Goal: Task Accomplishment & Management: Complete application form

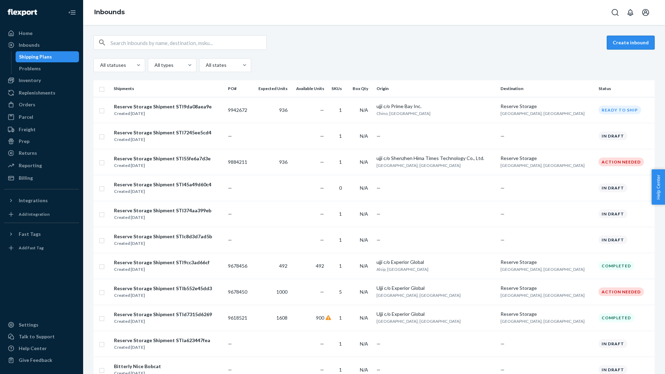
click at [625, 43] on button "Create inbound" at bounding box center [631, 43] width 48 height 14
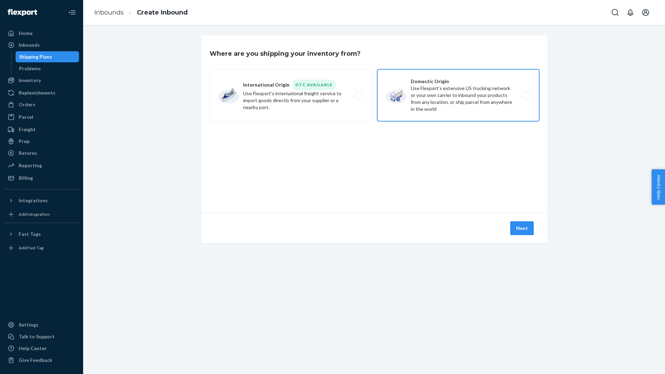
click at [427, 93] on label "Domestic Origin Use Flexport’s extensive US trucking network or your own carrie…" at bounding box center [458, 95] width 162 height 52
click at [526, 93] on input "Domestic Origin Use Flexport’s extensive US trucking network or your own carrie…" at bounding box center [528, 95] width 5 height 5
radio input "true"
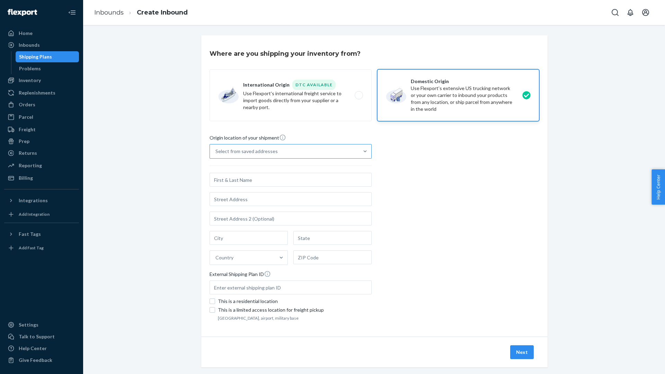
click at [303, 149] on div "Select from saved addresses" at bounding box center [284, 152] width 149 height 14
click at [216, 149] on input "Select from saved addresses" at bounding box center [216, 151] width 1 height 7
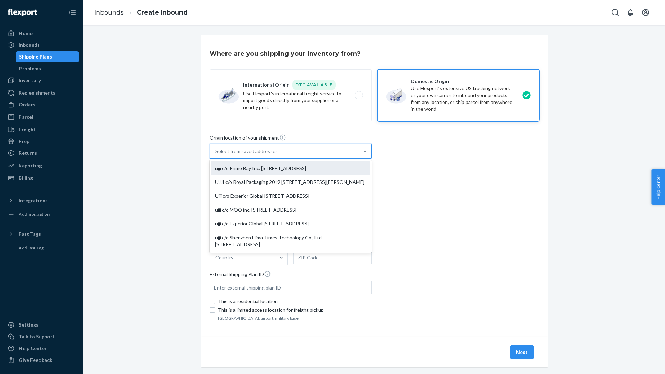
click at [313, 168] on div "ujji c/o Prime Bay Inc. [STREET_ADDRESS]" at bounding box center [290, 169] width 159 height 14
click at [216, 155] on input "option ujji c/o Prime Bay Inc. 15702 Cypress Ave Chino, CA 91708 focused, 1 of …" at bounding box center [216, 151] width 1 height 7
type input "ujji c/o Prime Bay Inc."
type input "Chino"
type input "CA"
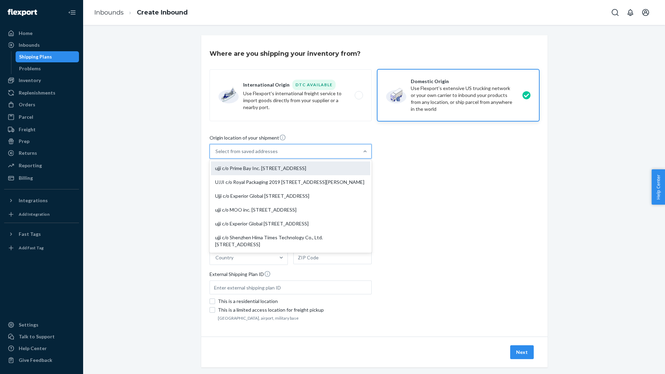
type input "91708"
type input "15702 Cypress Ave"
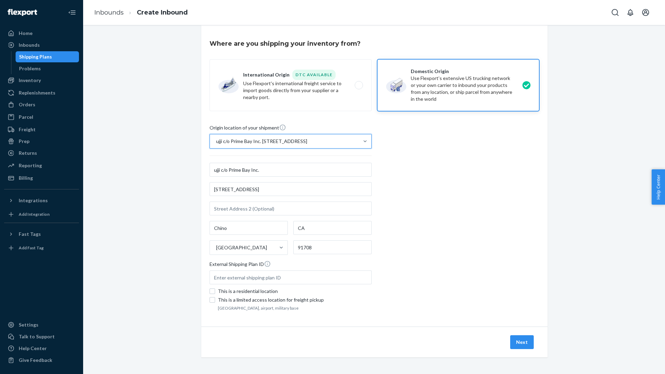
scroll to position [10, 0]
click at [520, 341] on button "Next" at bounding box center [523, 342] width 24 height 14
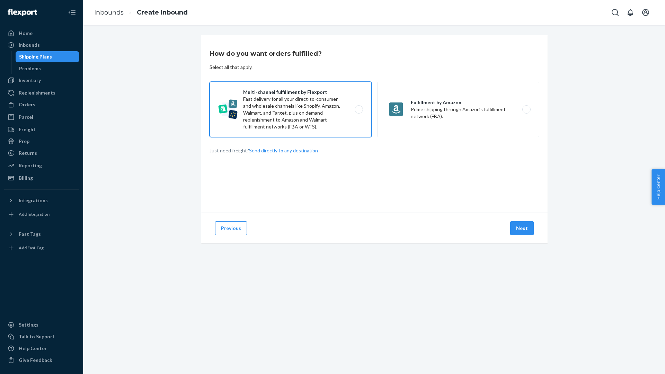
click at [323, 105] on label "Multi-channel fulfillment by Flexport Fast delivery for all your direct-to-cons…" at bounding box center [291, 109] width 162 height 55
click at [359, 107] on input "Multi-channel fulfillment by Flexport Fast delivery for all your direct-to-cons…" at bounding box center [361, 109] width 5 height 5
radio input "true"
click at [521, 227] on button "Next" at bounding box center [523, 228] width 24 height 14
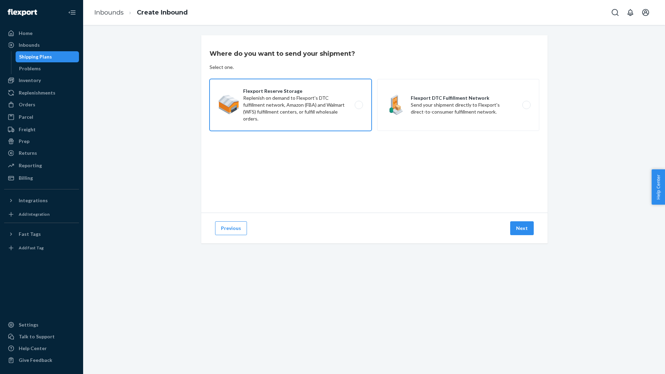
click at [325, 92] on label "Flexport Reserve Storage Replenish on demand to Flexport's DTC fulfillment netw…" at bounding box center [291, 105] width 162 height 52
click at [359, 103] on input "Flexport Reserve Storage Replenish on demand to Flexport's DTC fulfillment netw…" at bounding box center [361, 105] width 5 height 5
radio input "true"
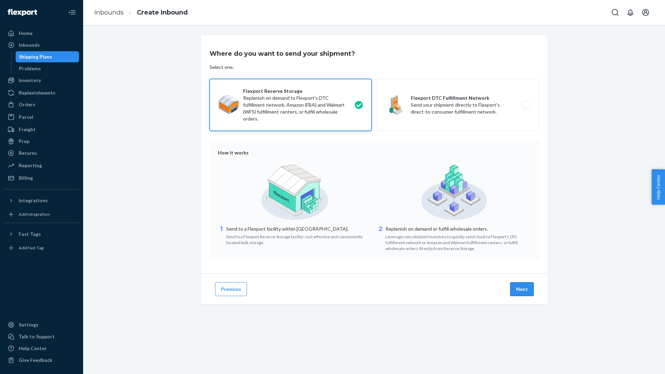
click at [521, 289] on button "Next" at bounding box center [523, 289] width 24 height 14
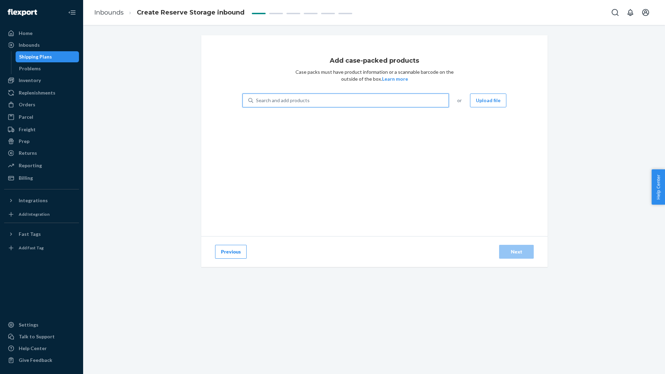
click at [344, 100] on div "Search and add products" at bounding box center [350, 100] width 195 height 12
click at [257, 100] on input "0 results available. Use Up and Down to choose options, press Enter to select t…" at bounding box center [256, 100] width 1 height 7
type input "blend"
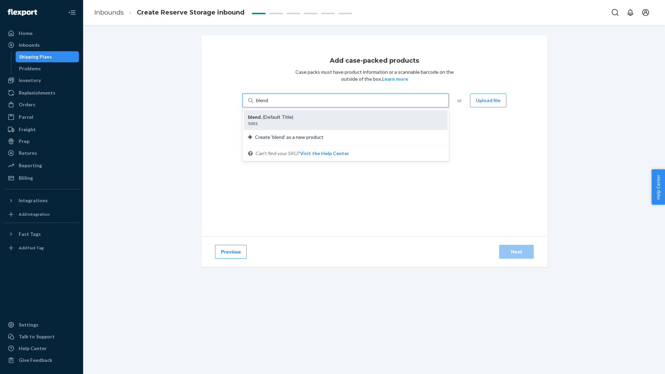
click at [289, 114] on div "blend . (Default Title)" at bounding box center [343, 117] width 190 height 7
click at [269, 104] on input "blend" at bounding box center [262, 100] width 12 height 7
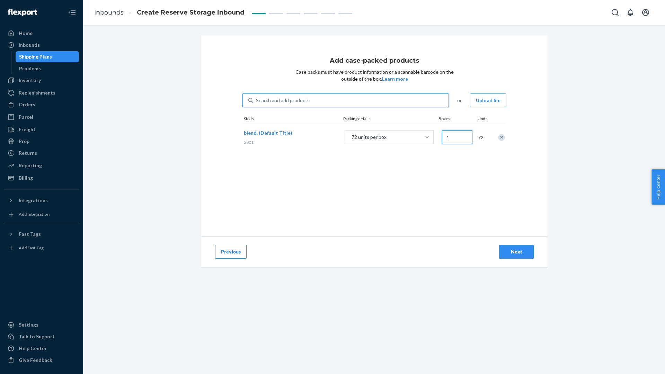
click at [446, 138] on input "1" at bounding box center [457, 137] width 30 height 14
type input "13"
click at [529, 155] on div "Add case-packed products Case packs must have product information or a scannabl…" at bounding box center [374, 135] width 347 height 201
click at [527, 250] on div "Next" at bounding box center [516, 251] width 23 height 7
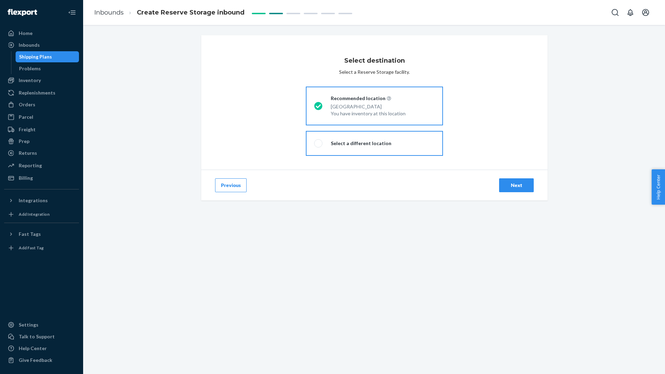
click at [366, 146] on div "Select a different location" at bounding box center [361, 143] width 61 height 7
click at [319, 146] on input "Select a different location" at bounding box center [316, 143] width 5 height 5
radio input "true"
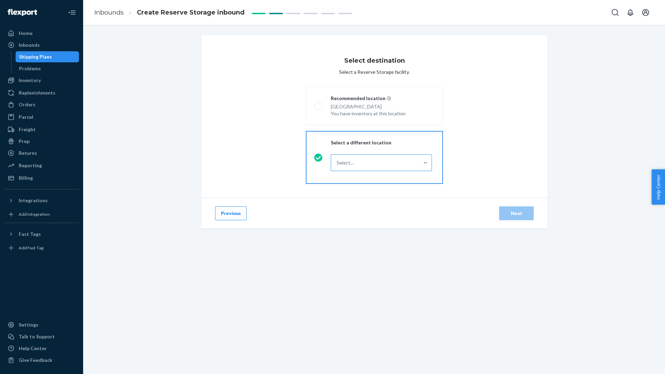
click at [377, 163] on div "Select..." at bounding box center [375, 163] width 88 height 14
click at [338, 163] on input "Select..." at bounding box center [337, 162] width 1 height 7
click at [374, 185] on header "West" at bounding box center [382, 182] width 90 height 7
click at [338, 166] on input "option West focused, 1 of 1. 1 result available. Use Up and Down to choose opti…" at bounding box center [337, 162] width 1 height 7
click at [515, 213] on div "Next" at bounding box center [516, 213] width 23 height 7
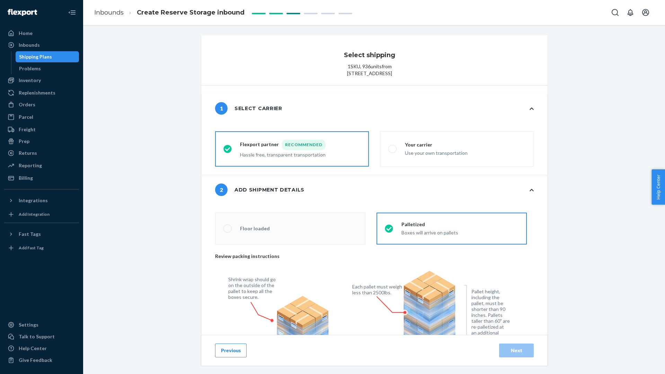
radio input "false"
type input "1"
radio input "false"
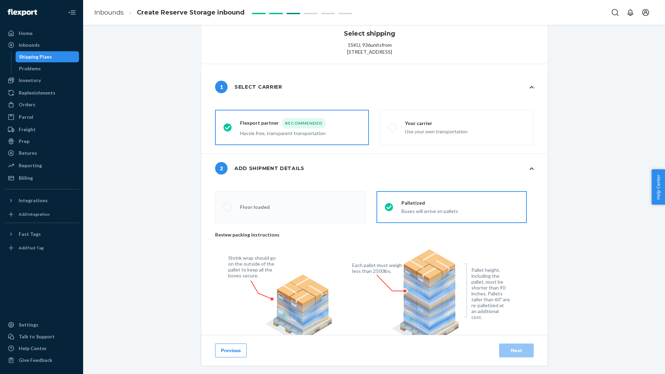
scroll to position [21, 0]
click at [233, 349] on button "Previous" at bounding box center [231, 351] width 32 height 14
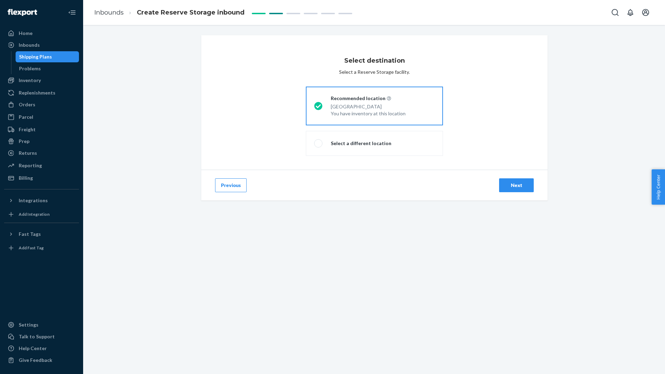
click at [514, 184] on div "Next" at bounding box center [516, 185] width 23 height 7
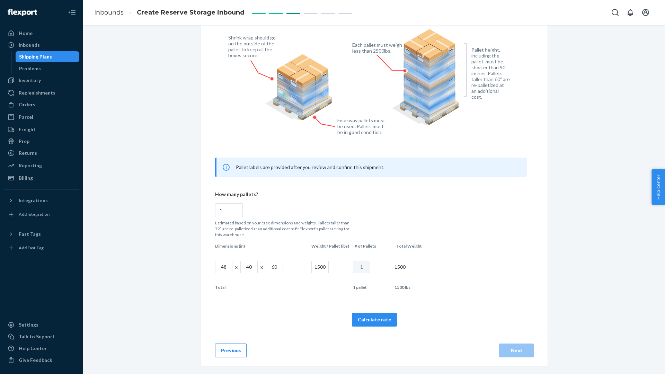
scroll to position [248, 0]
click at [278, 269] on input "60" at bounding box center [274, 267] width 17 height 12
radio input "false"
type input "4"
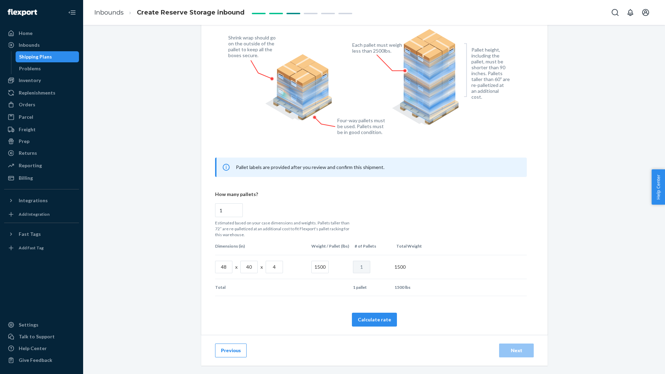
radio input "false"
type input "40"
click at [325, 266] on input "1500" at bounding box center [320, 267] width 17 height 12
radio input "false"
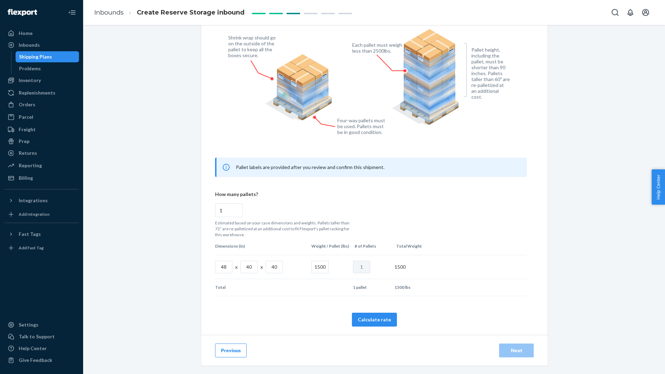
type input "6"
radio input "false"
type input "60"
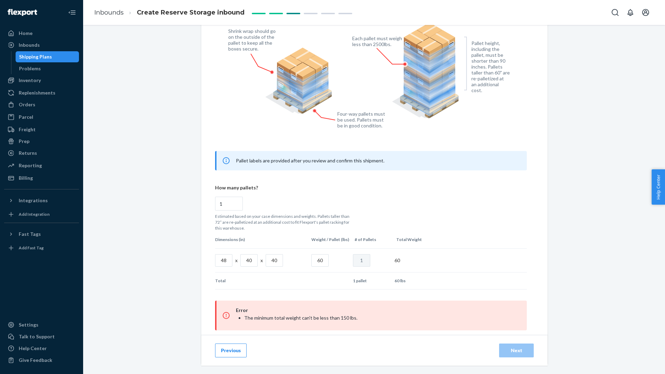
radio input "false"
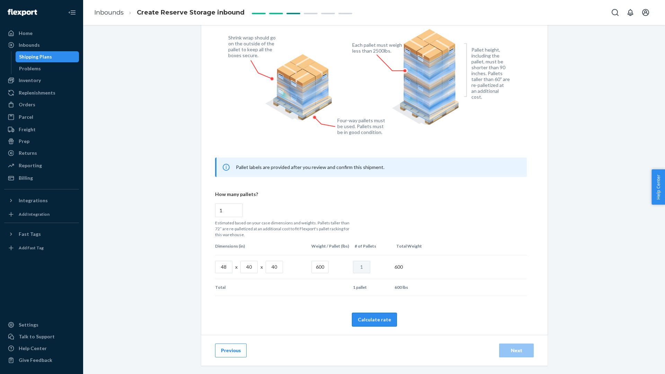
type input "600"
click at [378, 317] on button "Calculate rate" at bounding box center [374, 320] width 45 height 14
radio input "false"
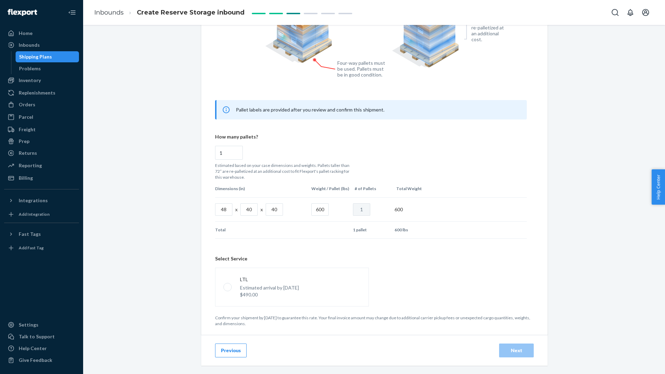
scroll to position [306, 0]
click at [289, 291] on p "$490.00" at bounding box center [269, 294] width 59 height 7
click at [228, 289] on input "LTL Estimated arrival by Oct 7 $490.00" at bounding box center [226, 287] width 5 height 5
radio input "true"
radio input "false"
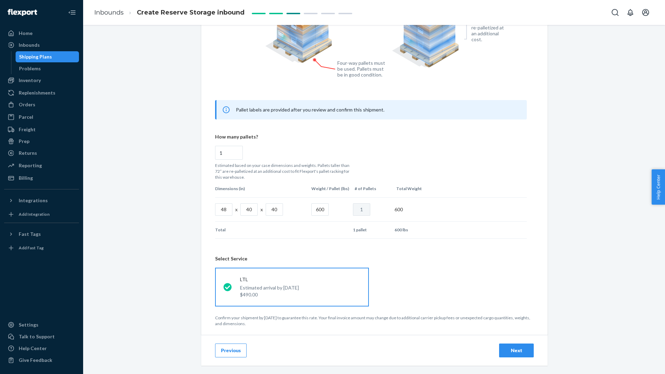
click at [236, 349] on button "Previous" at bounding box center [231, 351] width 32 height 14
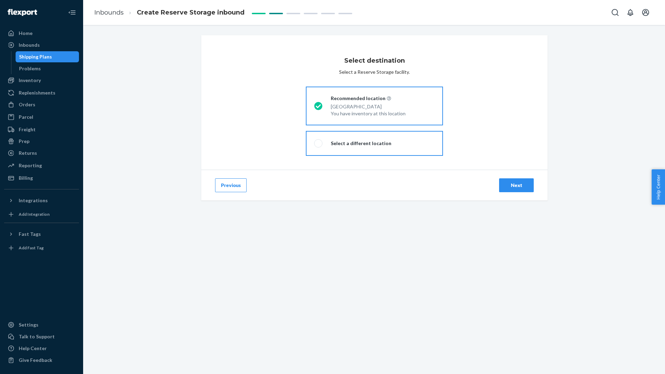
click at [357, 138] on label "Select a different location" at bounding box center [374, 143] width 137 height 25
click at [319, 141] on input "Select a different location" at bounding box center [316, 143] width 5 height 5
radio input "true"
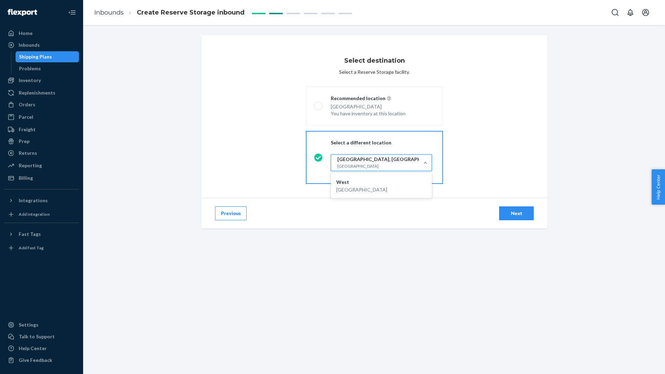
click at [368, 157] on header "[GEOGRAPHIC_DATA], [GEOGRAPHIC_DATA]" at bounding box center [388, 159] width 101 height 7
click at [338, 159] on input "option West focused, 1 of 1. 1 result available. Use Up and Down to choose opti…" at bounding box center [337, 162] width 1 height 7
click at [367, 187] on div "San Bernardino, CA 92408" at bounding box center [382, 189] width 90 height 7
click at [338, 166] on input "option West focused, 1 of 1. 1 result available. Use Up and Down to choose opti…" at bounding box center [337, 162] width 1 height 7
click at [521, 212] on div "Next" at bounding box center [516, 213] width 23 height 7
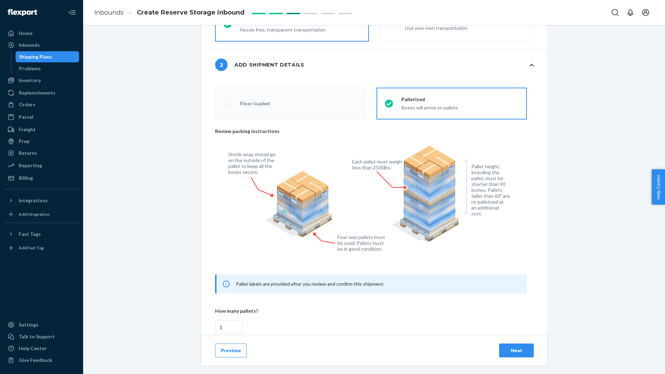
scroll to position [244, 0]
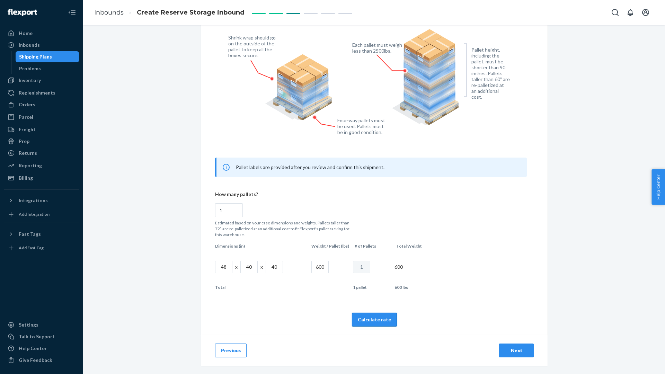
click at [381, 323] on button "Calculate rate" at bounding box center [374, 320] width 45 height 14
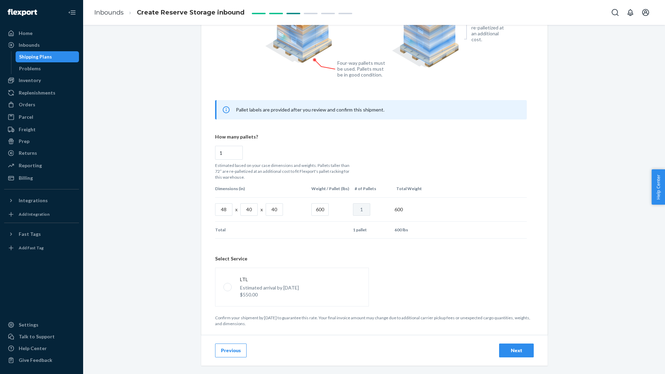
scroll to position [306, 0]
click at [325, 210] on input "600" at bounding box center [320, 209] width 17 height 12
radio input "false"
type input "5"
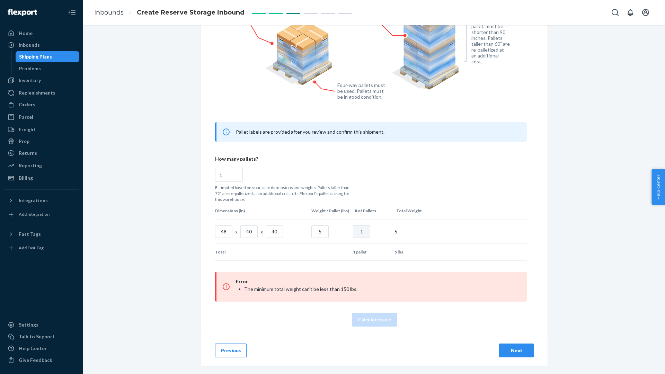
radio input "false"
type input "50"
radio input "false"
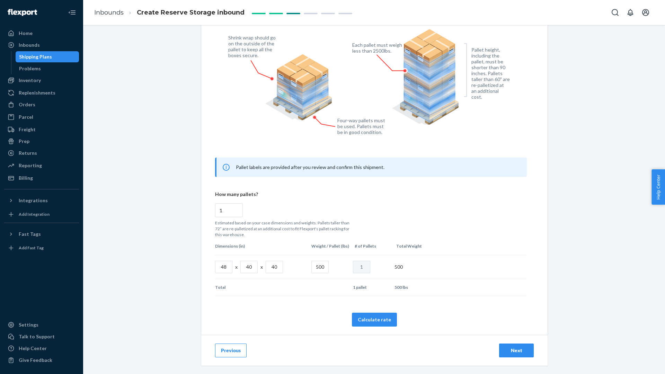
scroll to position [75, 0]
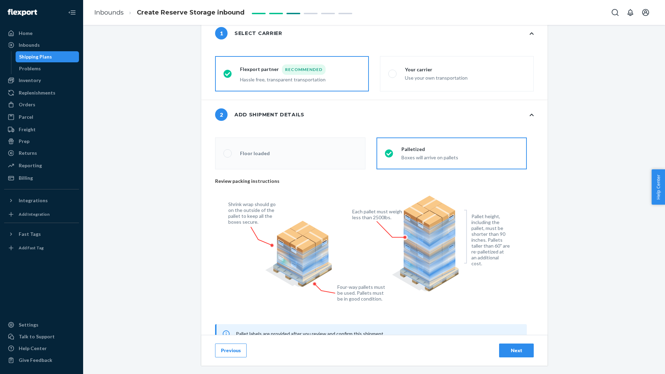
type input "500"
click at [230, 347] on button "Previous" at bounding box center [231, 351] width 32 height 14
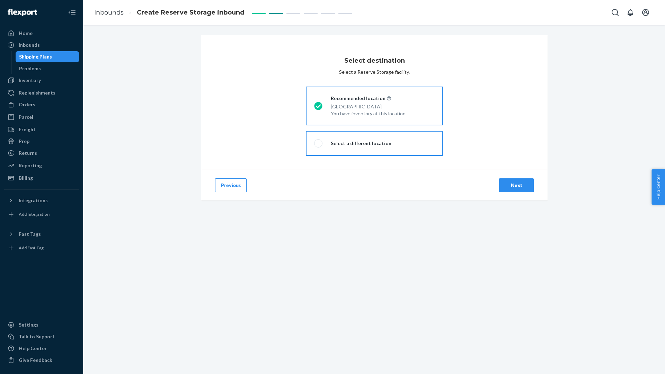
click at [362, 139] on label "Select a different location" at bounding box center [374, 143] width 137 height 25
click at [319, 141] on input "Select a different location" at bounding box center [316, 143] width 5 height 5
radio input "true"
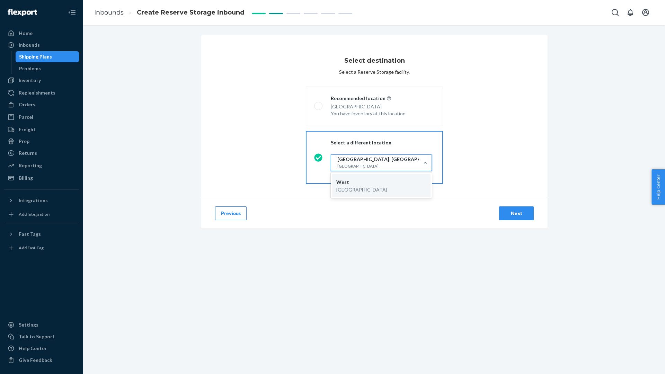
click at [366, 168] on div "San Bernardino, CA 92408" at bounding box center [388, 166] width 101 height 7
click at [338, 166] on input "option West focused, 1 of 1. 1 result available. Use Up and Down to choose opti…" at bounding box center [337, 162] width 1 height 7
click at [376, 184] on header "West" at bounding box center [382, 182] width 90 height 7
click at [338, 166] on input "option West focused, 0 of 1. 1 result available. Use Up and Down to choose opti…" at bounding box center [337, 162] width 1 height 7
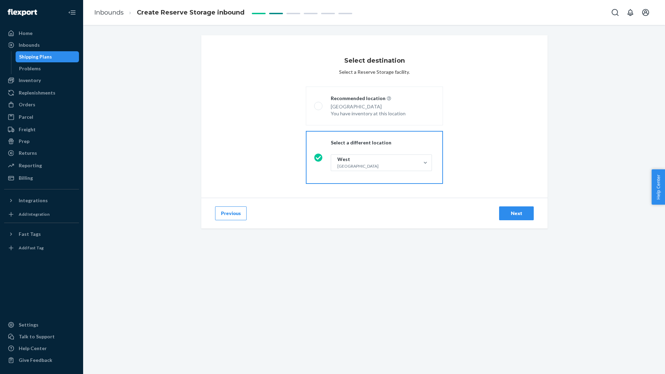
click at [513, 211] on div "Next" at bounding box center [516, 213] width 23 height 7
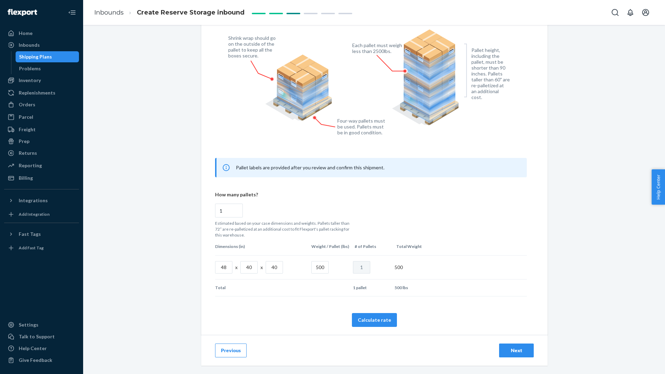
scroll to position [248, 0]
click at [320, 264] on input "500" at bounding box center [320, 267] width 17 height 12
radio input "false"
type input "6"
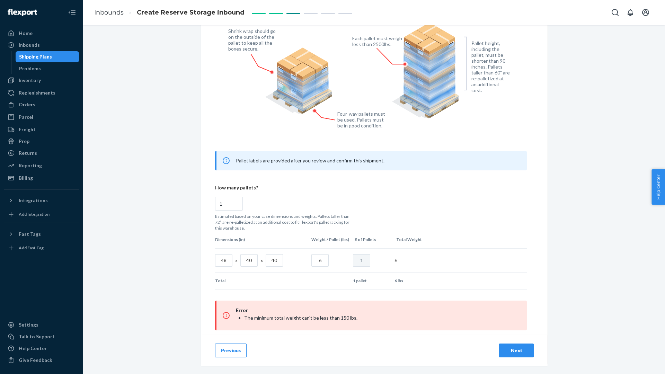
radio input "false"
type input "60"
radio input "false"
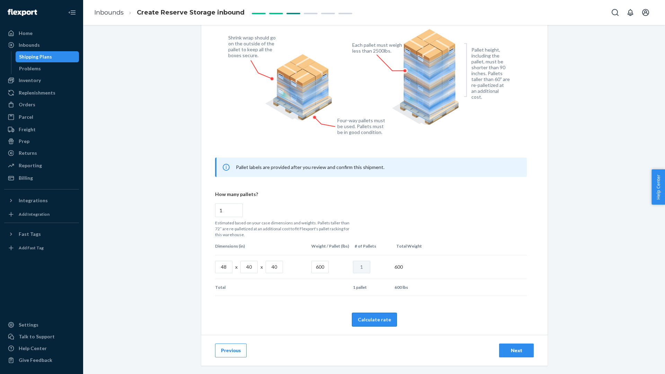
type input "600"
click at [374, 320] on button "Calculate rate" at bounding box center [374, 320] width 45 height 14
radio input "false"
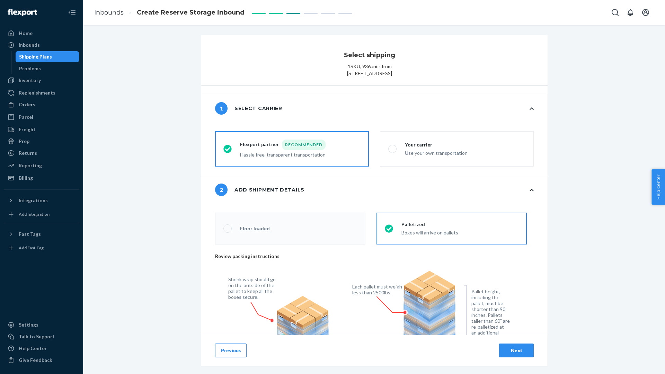
scroll to position [0, 0]
click at [228, 350] on button "Previous" at bounding box center [231, 351] width 32 height 14
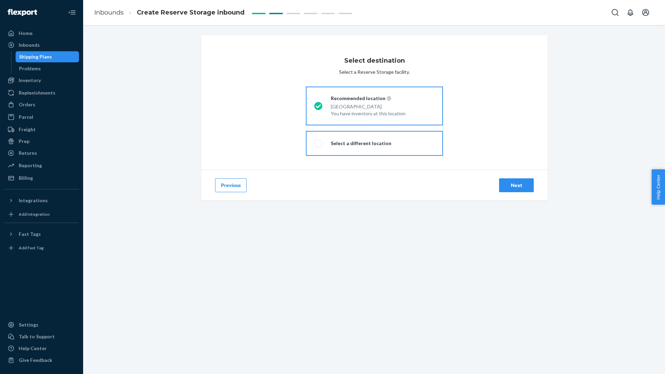
click at [378, 148] on label "Select a different location" at bounding box center [374, 143] width 137 height 25
click at [319, 146] on input "Select a different location" at bounding box center [316, 143] width 5 height 5
radio input "true"
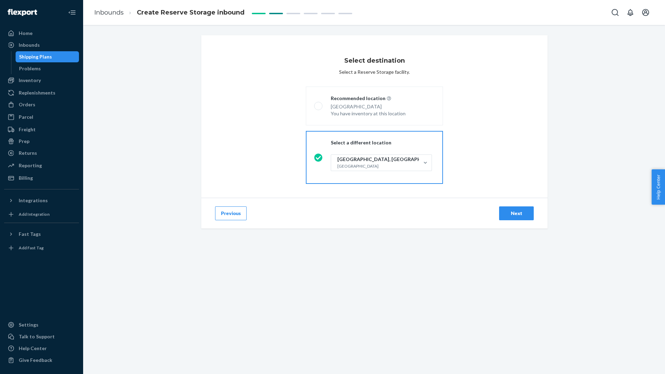
click at [240, 211] on button "Previous" at bounding box center [231, 214] width 32 height 14
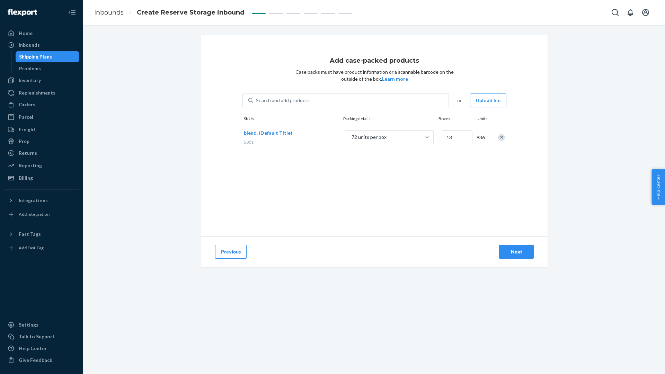
click at [516, 255] on div "Next" at bounding box center [516, 251] width 23 height 7
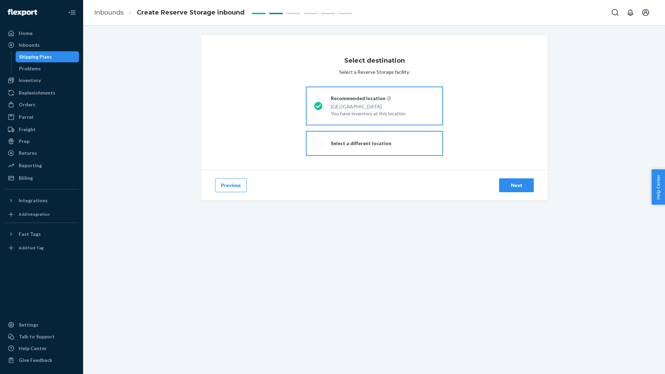
click at [390, 137] on label "Select a different location" at bounding box center [374, 143] width 137 height 25
click at [319, 141] on input "Select a different location" at bounding box center [316, 143] width 5 height 5
radio input "true"
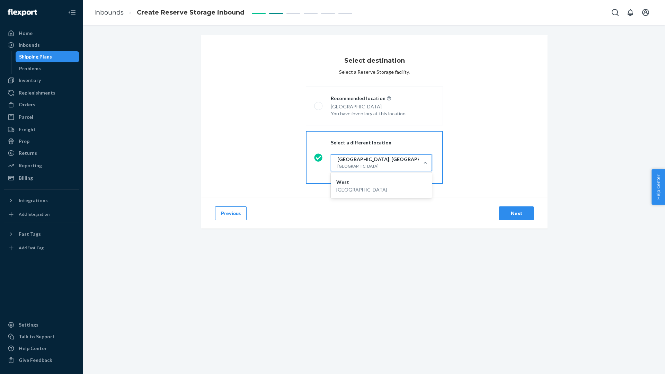
click at [393, 167] on div "San Bernardino, CA 92408" at bounding box center [388, 166] width 101 height 7
click at [338, 166] on input "option West focused, 1 of 1. 1 result available. Use Up and Down to choose opti…" at bounding box center [337, 162] width 1 height 7
click at [391, 185] on header "West" at bounding box center [382, 182] width 90 height 7
click at [338, 166] on input "option West focused, 1 of 1. 1 result available. Use Up and Down to choose opti…" at bounding box center [337, 162] width 1 height 7
click at [517, 213] on div "Next" at bounding box center [516, 213] width 23 height 7
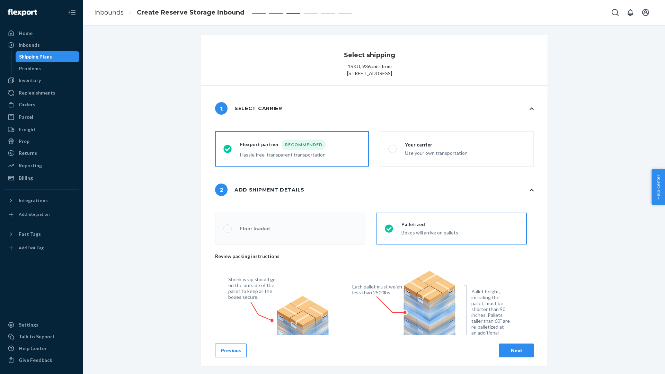
radio input "false"
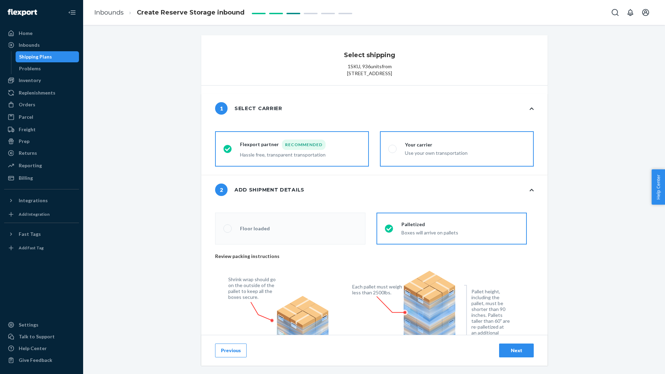
click at [453, 157] on div "Use your own transportation" at bounding box center [436, 152] width 63 height 8
click at [393, 151] on input "Your carrier Use your own transportation" at bounding box center [391, 149] width 5 height 5
radio input "true"
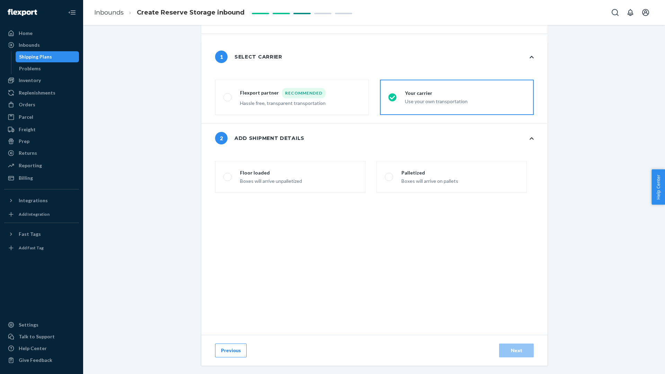
scroll to position [59, 0]
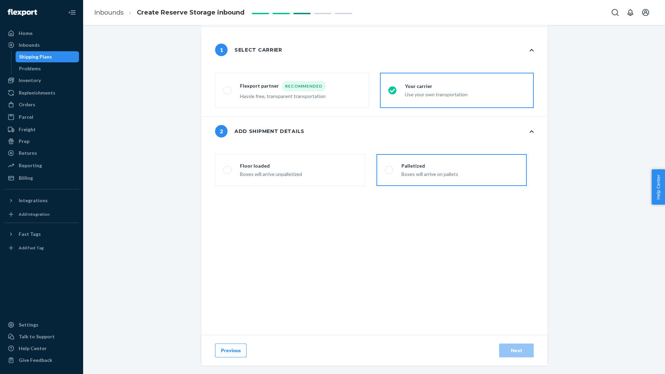
click at [431, 169] on div "Palletized" at bounding box center [430, 166] width 57 height 7
click at [390, 173] on input "Palletized Boxes will arrive on pallets" at bounding box center [387, 170] width 5 height 5
radio input "false"
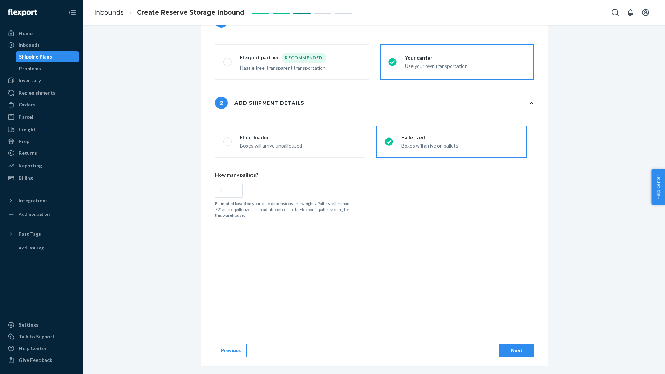
scroll to position [0, 0]
click at [520, 354] on div "Next" at bounding box center [516, 350] width 23 height 7
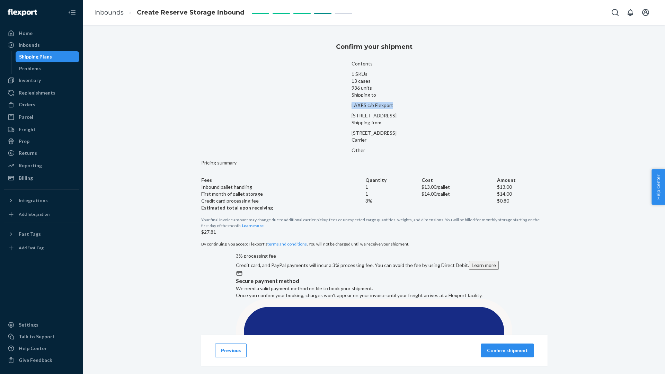
drag, startPoint x: 313, startPoint y: 91, endPoint x: 356, endPoint y: 91, distance: 43.3
click at [356, 102] on p "LAXRS c/o Flexport" at bounding box center [374, 105] width 45 height 7
copy p "LAXRS c/o Flexport"
drag, startPoint x: 363, startPoint y: 107, endPoint x: 394, endPoint y: 96, distance: 33.3
click at [363, 107] on div "LAXRS c/o Flexport 2615 E 3rd Street San Bernardino, CA 92408" at bounding box center [374, 110] width 45 height 17
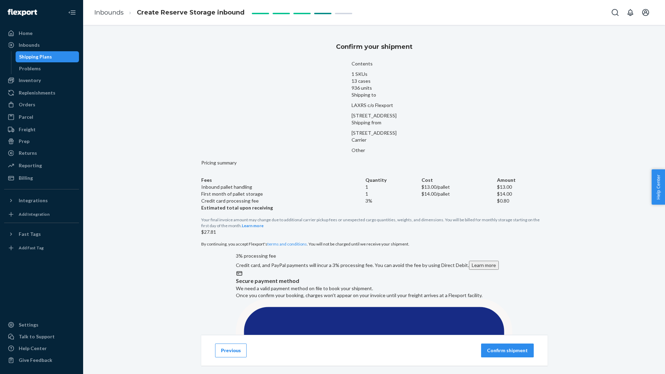
drag, startPoint x: 346, startPoint y: 99, endPoint x: 313, endPoint y: 98, distance: 33.3
click at [352, 102] on div "LAXRS c/o Flexport 2615 E 3rd Street San Bernardino, CA 92408" at bounding box center [374, 110] width 45 height 17
copy span "2615 E 3rd Street"
click at [228, 68] on div "Confirm your shipment Contents 1 SKUs 13 cases 936 units Shipping to LAXRS c/o …" at bounding box center [374, 278] width 346 height 491
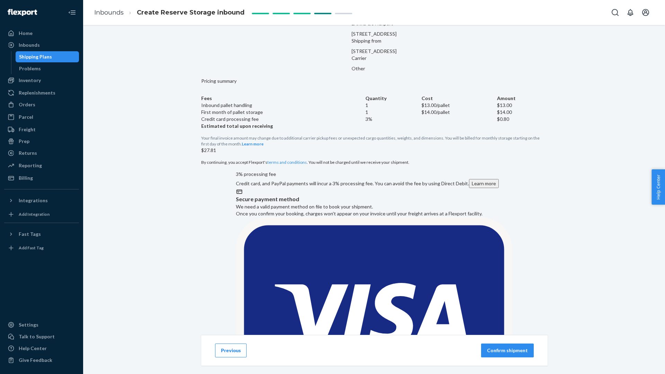
scroll to position [81, 0]
click at [504, 352] on p "Confirm shipment" at bounding box center [507, 350] width 41 height 7
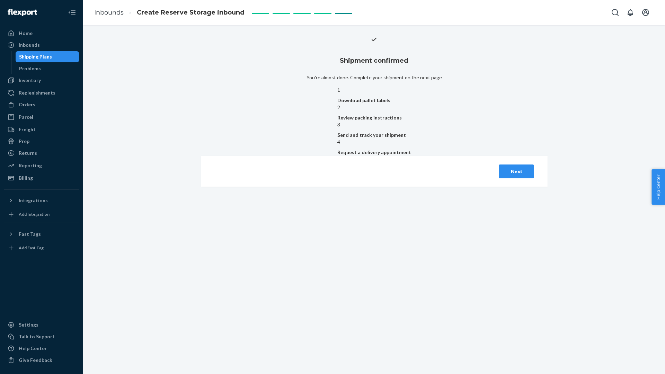
click at [510, 175] on div "Next" at bounding box center [516, 171] width 23 height 7
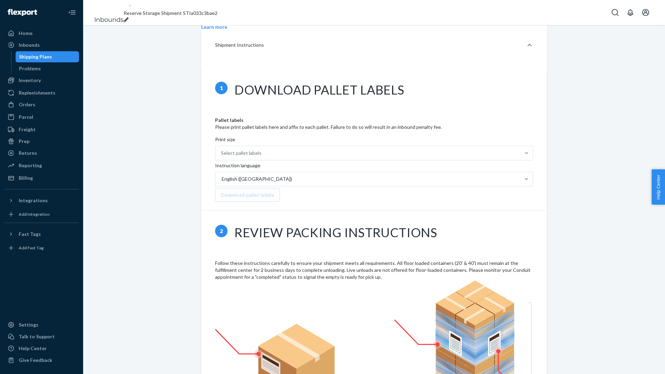
scroll to position [259, 0]
click at [307, 147] on div "Select pallet labels" at bounding box center [368, 154] width 305 height 14
click at [222, 150] on input "Print size Select pallet labels" at bounding box center [221, 153] width 1 height 7
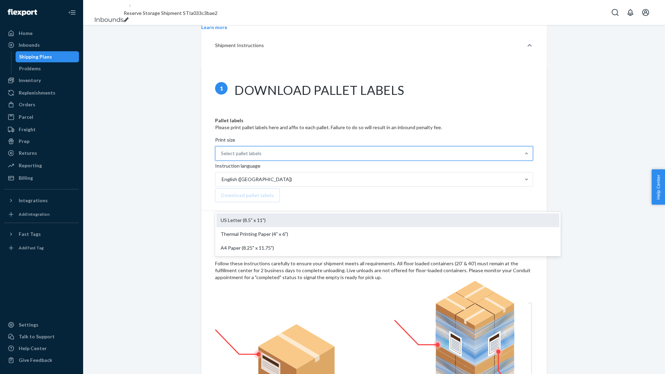
click at [335, 213] on div "US Letter (8.5" x 11")" at bounding box center [388, 220] width 343 height 14
click at [222, 150] on input "Print size option US Letter (8.5" x 11") focused, 1 of 3. 3 results available. …" at bounding box center [221, 153] width 1 height 7
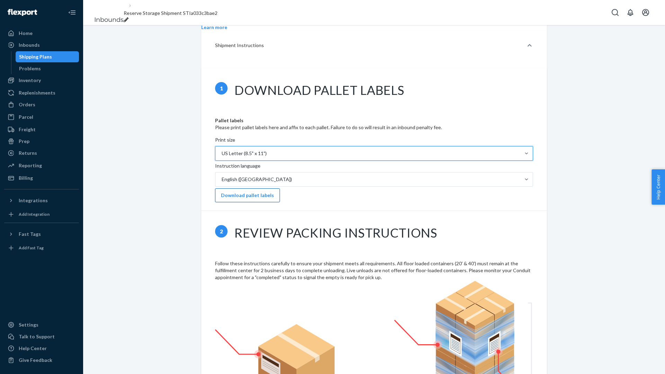
click at [256, 189] on button "Download pallet labels" at bounding box center [247, 196] width 65 height 14
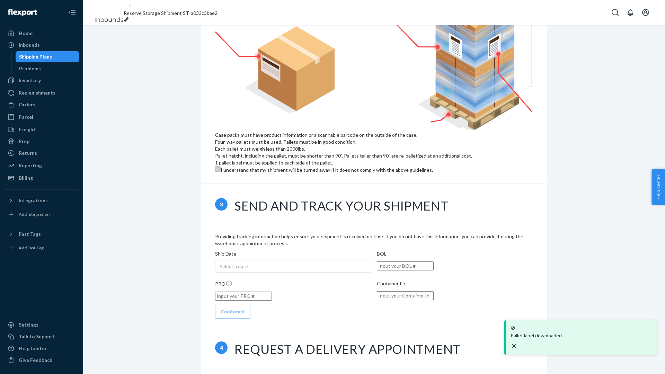
scroll to position [566, 0]
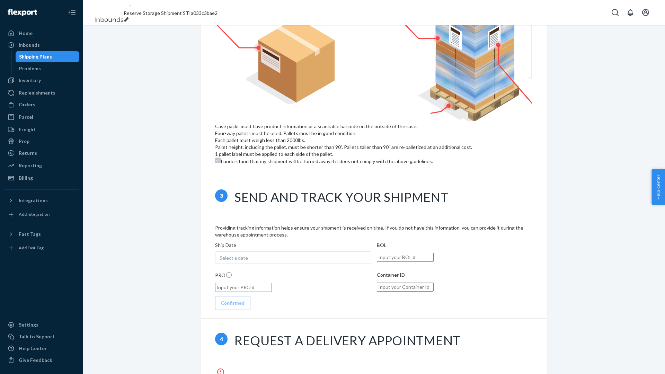
type input "Primoru"
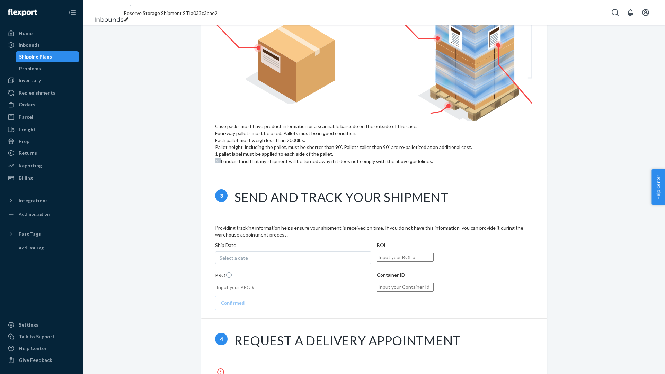
drag, startPoint x: 331, startPoint y: 272, endPoint x: 362, endPoint y: 270, distance: 31.3
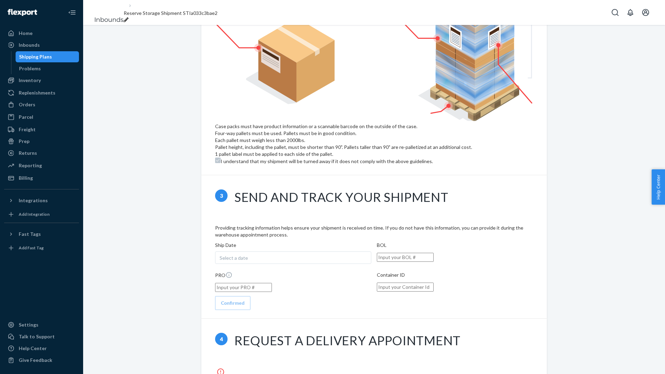
type input "Primorus Worldwide"
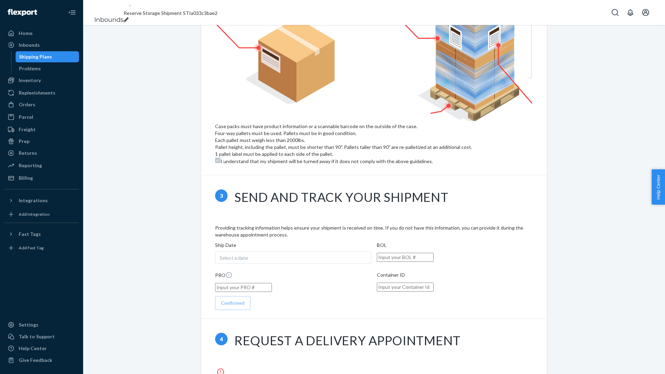
type input "Primorus Worldwide"
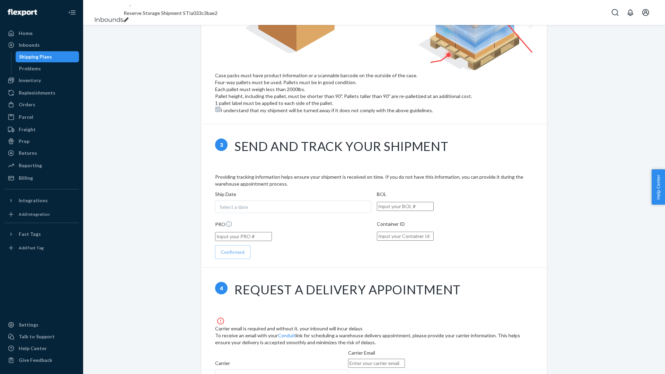
scroll to position [622, 0]
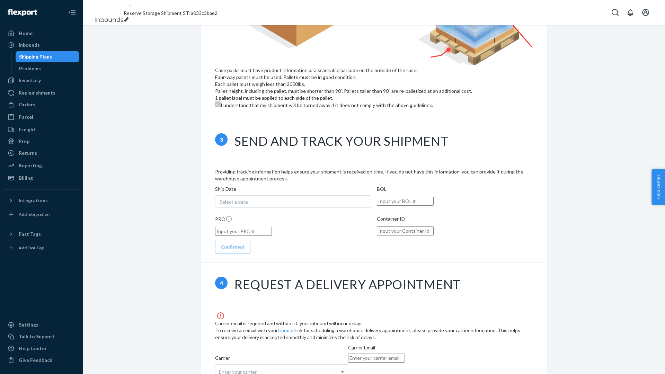
drag, startPoint x: 428, startPoint y: 220, endPoint x: 414, endPoint y: 226, distance: 15.8
click at [405, 354] on input "email" at bounding box center [376, 358] width 57 height 9
paste input "[EMAIL_ADDRESS][DOMAIN_NAME]"
type input "[EMAIL_ADDRESS][DOMAIN_NAME]"
click at [327, 312] on div "Carrier email is required and without it, your inbound will incur delays To rec…" at bounding box center [374, 354] width 318 height 84
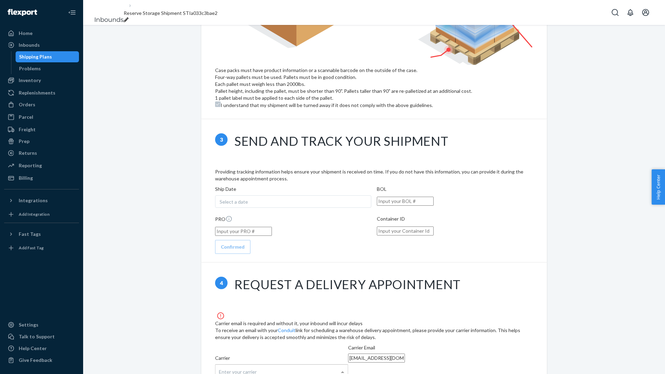
click at [319, 365] on div "Enter your carrier" at bounding box center [282, 372] width 132 height 15
click at [221, 366] on input "Carrier Enter your carrier No results found" at bounding box center [220, 372] width 2 height 13
type input "Primorus Worldwide"
click at [379, 303] on div "Carrier email is required and without it, your inbound will incur delays To rec…" at bounding box center [374, 353] width 346 height 100
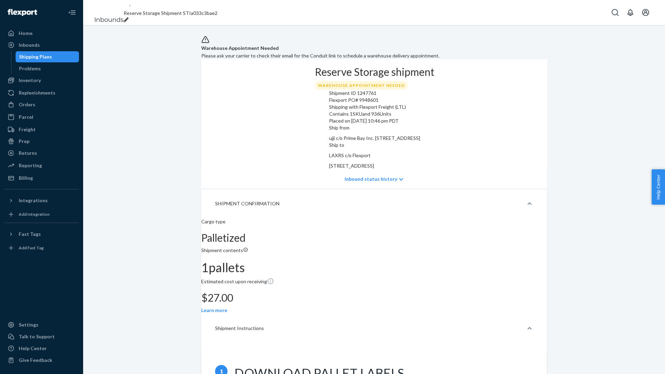
click at [329, 97] on div "Shipment ID 1247761" at bounding box center [374, 93] width 91 height 7
click at [329, 104] on div "Flexport PO# 9948601" at bounding box center [374, 100] width 91 height 7
copy div "9948601"
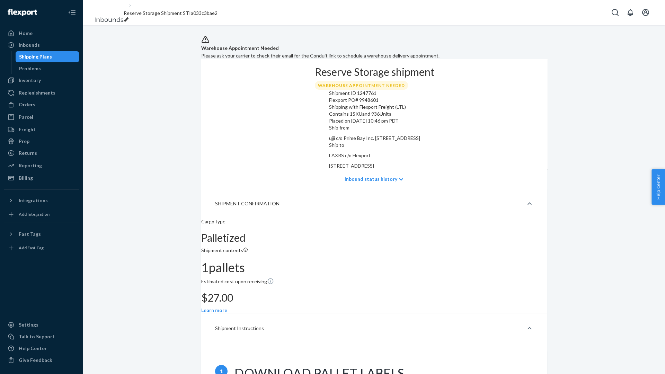
drag, startPoint x: 245, startPoint y: 134, endPoint x: 250, endPoint y: 133, distance: 4.6
click at [329, 97] on div "Shipment ID 1247761" at bounding box center [374, 93] width 91 height 7
click at [329, 96] on div "Shipment ID 1247761" at bounding box center [374, 92] width 91 height 7
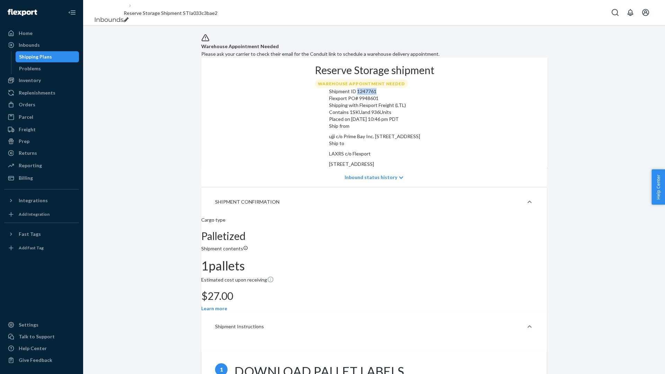
copy div "1247761"
click at [329, 102] on div "Flexport PO# 9948601" at bounding box center [374, 98] width 91 height 7
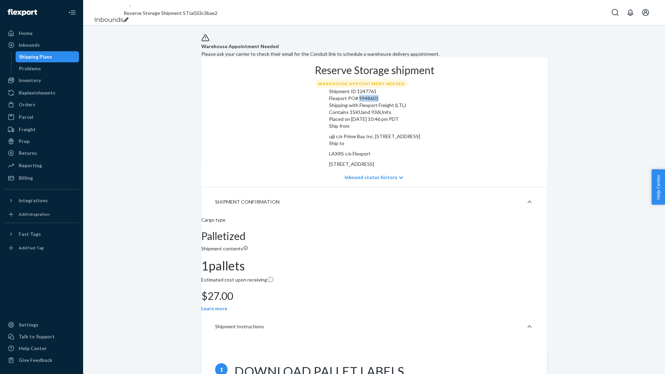
click at [329, 102] on div "Flexport PO# 9948601" at bounding box center [374, 98] width 91 height 7
copy div "9948601"
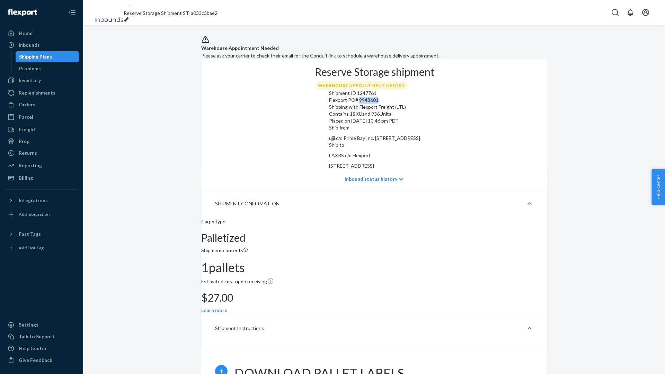
scroll to position [0, 0]
click at [30, 43] on div "Inbounds" at bounding box center [29, 45] width 21 height 7
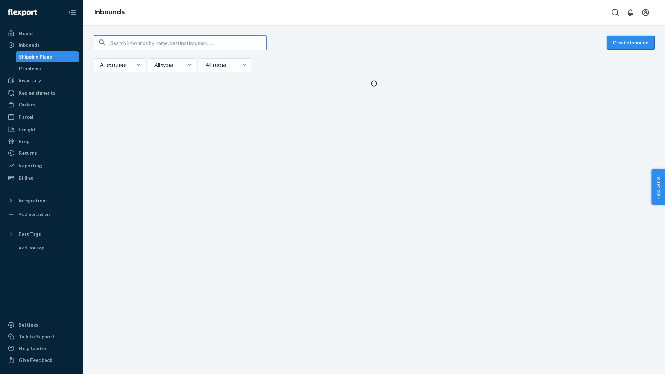
click at [634, 40] on button "Create inbound" at bounding box center [631, 43] width 48 height 14
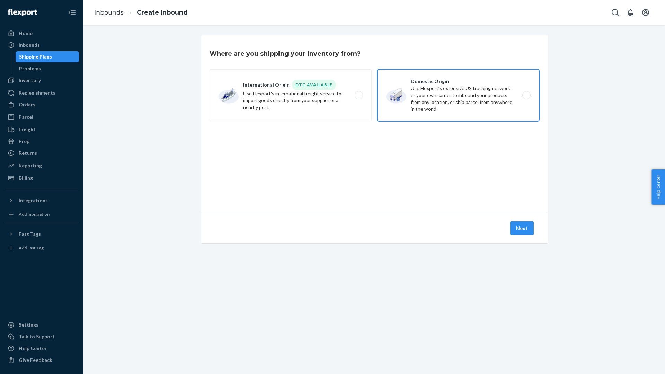
click at [419, 83] on label "Domestic Origin Use Flexport’s extensive US trucking network or your own carrie…" at bounding box center [458, 95] width 162 height 52
click at [526, 93] on input "Domestic Origin Use Flexport’s extensive US trucking network or your own carrie…" at bounding box center [528, 95] width 5 height 5
radio input "true"
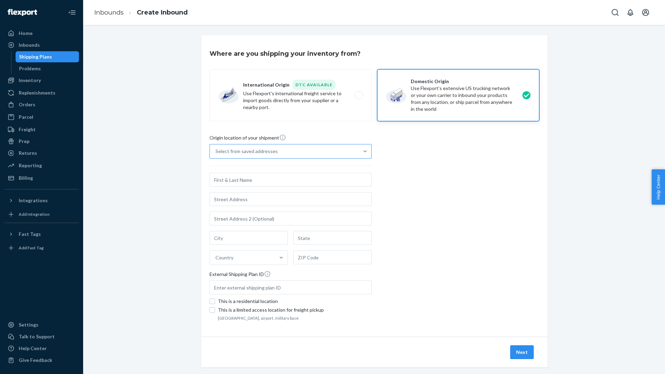
click at [295, 154] on div "Select from saved addresses" at bounding box center [284, 152] width 149 height 14
click at [216, 154] on input "Select from saved addresses" at bounding box center [216, 151] width 1 height 7
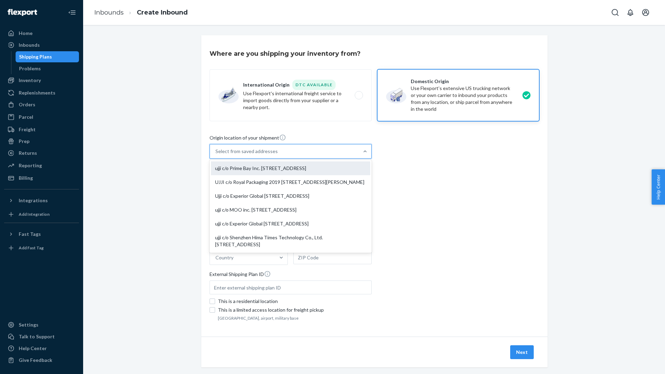
click at [310, 172] on div "ujji c/o Prime Bay Inc. [STREET_ADDRESS]" at bounding box center [290, 169] width 159 height 14
click at [216, 155] on input "option ujji c/o Prime Bay Inc. 15702 Cypress Ave Chino, CA 91708 focused, 1 of …" at bounding box center [216, 151] width 1 height 7
type input "ujji c/o Prime Bay Inc."
type input "15702 Cypress Ave"
type input "Chino"
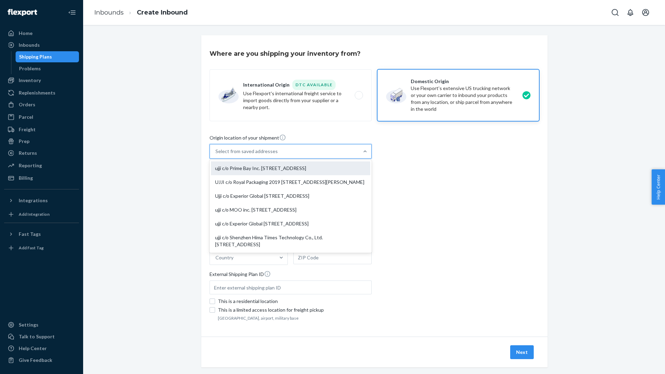
type input "CA"
type input "91708"
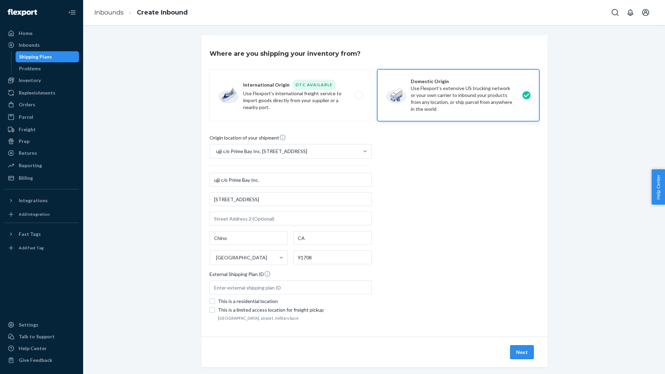
click at [521, 353] on button "Next" at bounding box center [523, 353] width 24 height 14
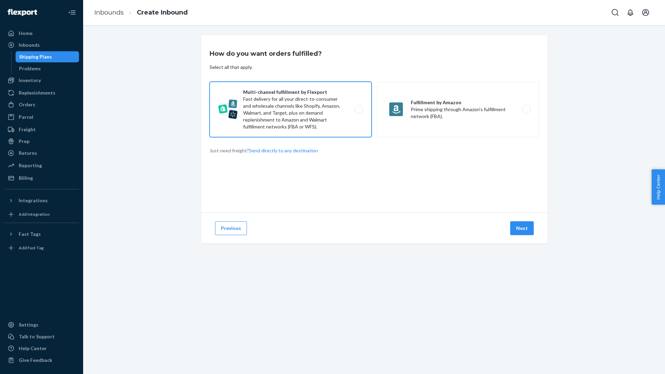
click at [354, 111] on label "Multi-channel fulfillment by Flexport Fast delivery for all your direct-to-cons…" at bounding box center [291, 109] width 162 height 55
click at [359, 111] on input "Multi-channel fulfillment by Flexport Fast delivery for all your direct-to-cons…" at bounding box center [361, 109] width 5 height 5
radio input "true"
click at [517, 226] on button "Next" at bounding box center [523, 228] width 24 height 14
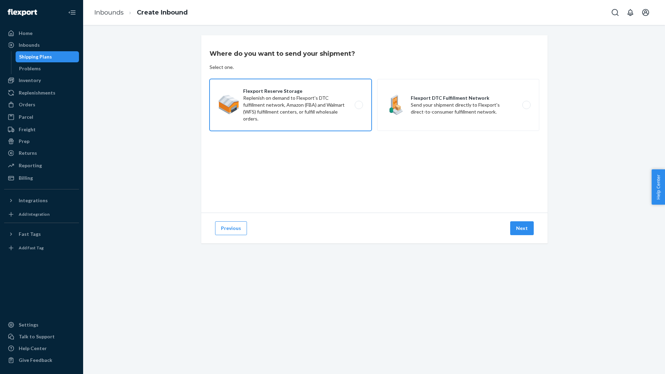
click at [330, 106] on label "Flexport Reserve Storage Replenish on demand to Flexport's DTC fulfillment netw…" at bounding box center [291, 105] width 162 height 52
click at [359, 106] on input "Flexport Reserve Storage Replenish on demand to Flexport's DTC fulfillment netw…" at bounding box center [361, 105] width 5 height 5
radio input "true"
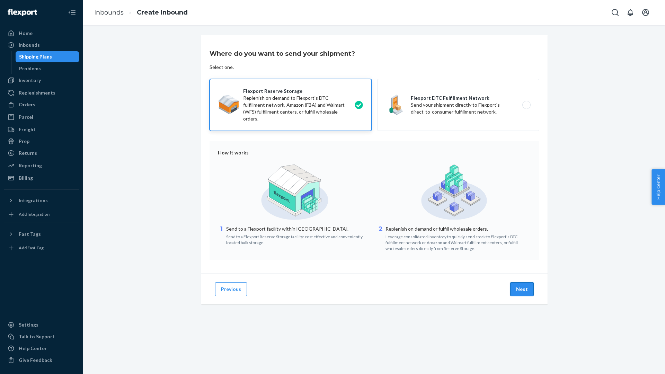
click at [517, 292] on button "Next" at bounding box center [523, 289] width 24 height 14
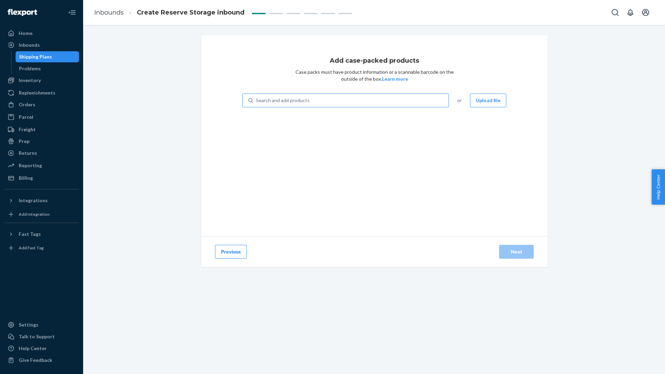
click at [302, 97] on div "Search and add products" at bounding box center [350, 100] width 195 height 12
click at [257, 97] on input "Search and add products" at bounding box center [256, 100] width 1 height 7
type input "blend"
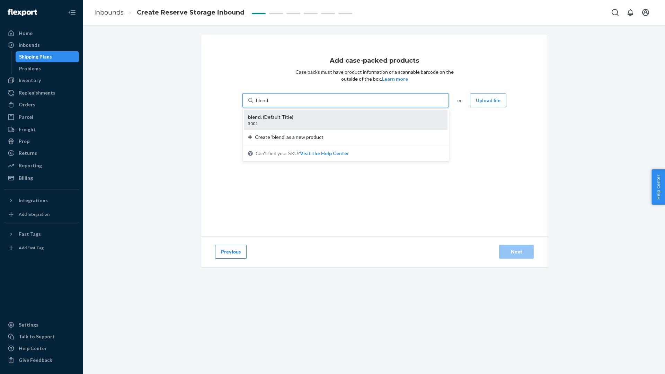
click at [293, 122] on div "5001" at bounding box center [343, 124] width 190 height 6
click at [269, 104] on input "blend" at bounding box center [262, 100] width 12 height 7
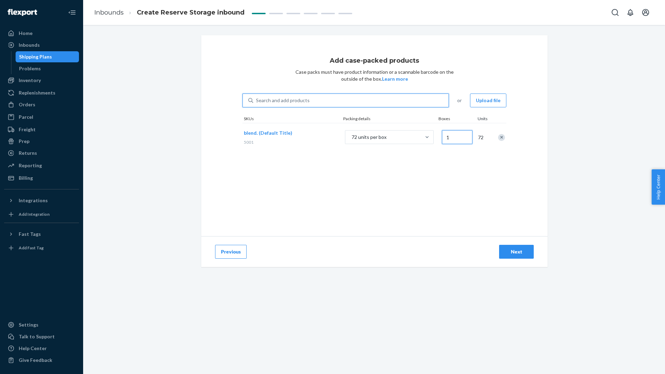
click at [457, 140] on input "1" at bounding box center [457, 137] width 30 height 14
type input "13"
click at [500, 210] on div "Add case-packed products Case packs must have product information or a scannabl…" at bounding box center [374, 135] width 347 height 201
click at [521, 246] on button "Next" at bounding box center [516, 252] width 35 height 14
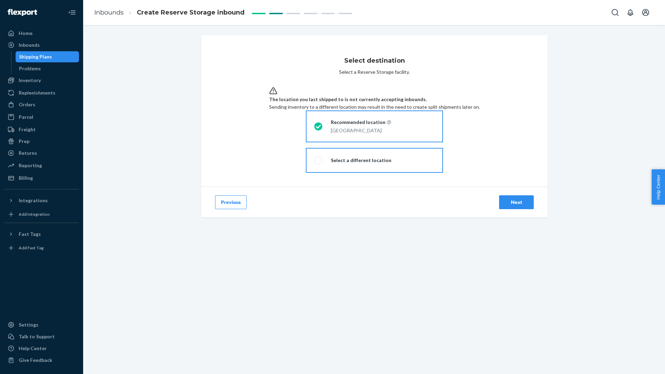
click at [391, 173] on label "Select a different location" at bounding box center [374, 160] width 137 height 25
click at [319, 163] on input "Select a different location" at bounding box center [316, 160] width 5 height 5
radio input "true"
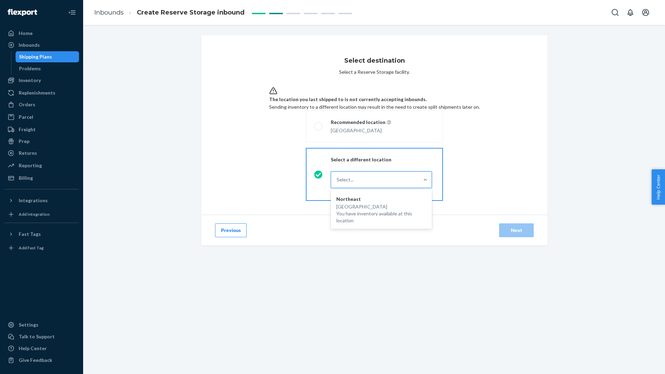
click at [387, 187] on div "Select..." at bounding box center [375, 180] width 88 height 14
click at [338, 183] on input "option Northeast focused, 1 of 1. 1 result available. Use Up and Down to choose…" at bounding box center [337, 179] width 1 height 7
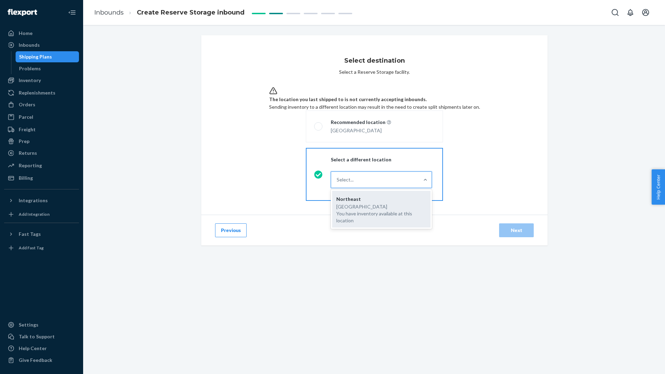
click at [400, 224] on div "Phillipsburg, NJ 08865 You have inventory available at this location" at bounding box center [382, 213] width 90 height 21
click at [338, 183] on input "option Northeast focused, 1 of 1. 1 result available. Use Up and Down to choose…" at bounding box center [337, 179] width 1 height 7
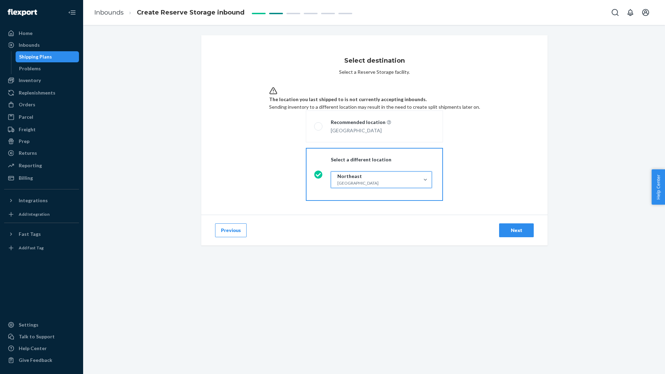
click at [525, 234] on div "Next" at bounding box center [516, 230] width 23 height 7
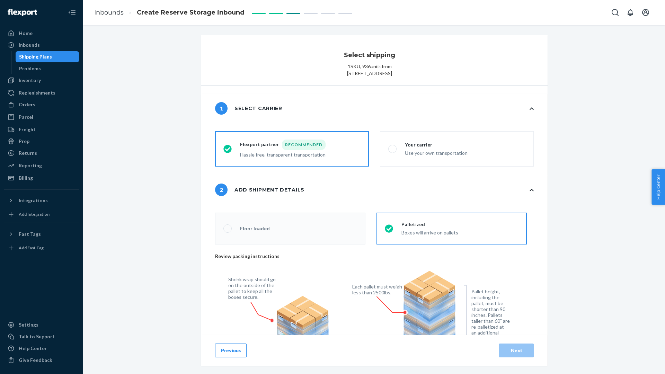
radio input "false"
type input "1"
radio input "false"
click at [229, 356] on button "Previous" at bounding box center [231, 351] width 32 height 14
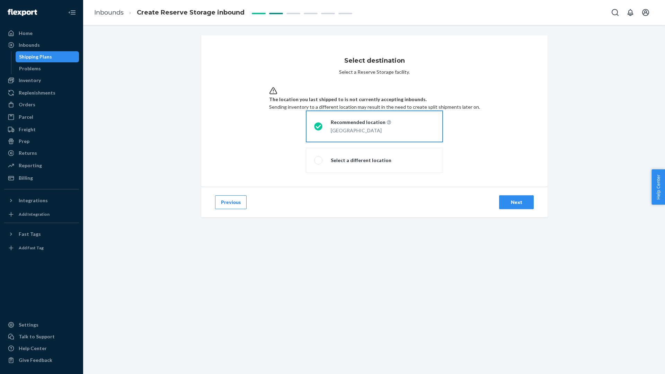
click at [368, 98] on span "The location you last shipped to is not currently accepting inbounds." at bounding box center [374, 99] width 211 height 8
click at [415, 104] on span "Sending inventory to a different location may result in the need to create spli…" at bounding box center [374, 107] width 211 height 6
click at [393, 173] on label "Select a different location" at bounding box center [374, 160] width 137 height 25
click at [319, 163] on input "Select a different location" at bounding box center [316, 160] width 5 height 5
radio input "true"
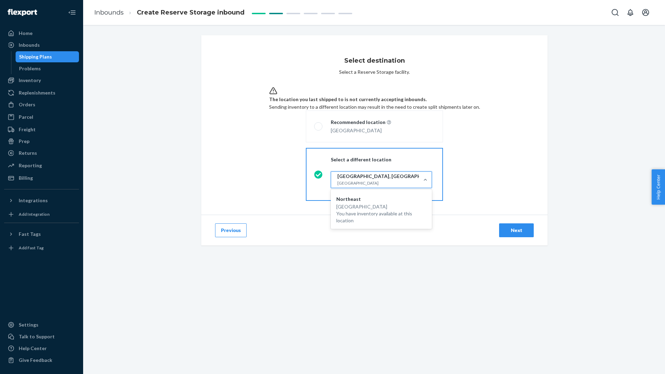
click at [366, 194] on div "Phillipsburg, NJ 08865 You have inventory available at this location" at bounding box center [388, 187] width 101 height 14
click at [338, 183] on input "option Northeast focused, 1 of 1. 1 result available. Use Up and Down to choose…" at bounding box center [337, 179] width 1 height 7
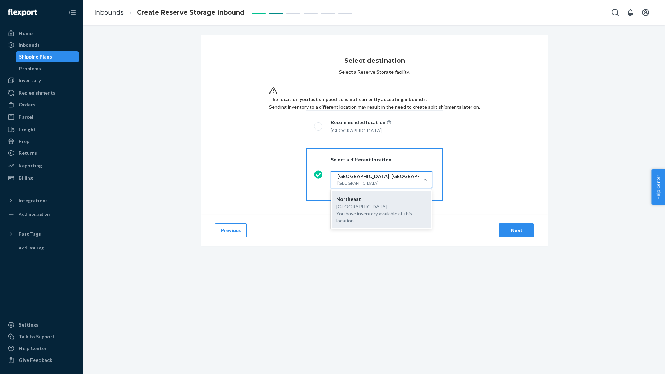
click at [371, 224] on div "Phillipsburg, NJ 08865 You have inventory available at this location" at bounding box center [382, 213] width 90 height 21
click at [338, 183] on input "option Northeast focused, 1 of 1. 1 result available. Use Up and Down to choose…" at bounding box center [337, 179] width 1 height 7
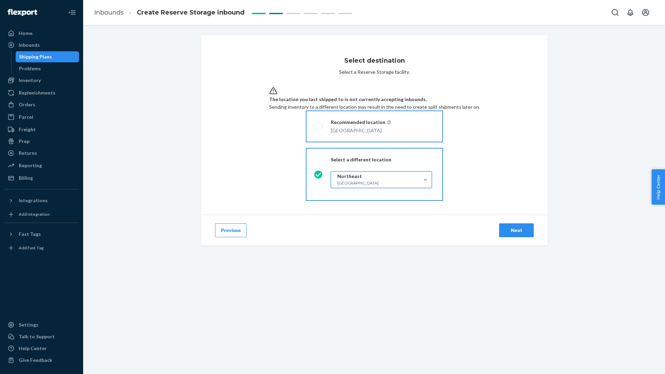
click at [367, 134] on div "San Bernardino, CA 92408" at bounding box center [361, 130] width 60 height 7
click at [319, 129] on input "Recommended location San Bernardino, CA 92408" at bounding box center [316, 126] width 5 height 5
radio input "true"
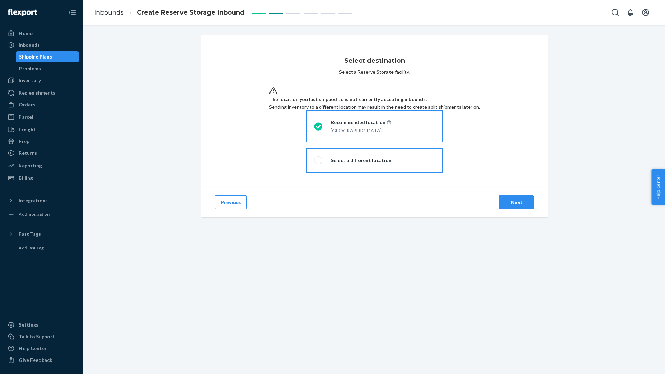
click at [312, 142] on label "Recommended location San Bernardino, CA 92408" at bounding box center [374, 127] width 137 height 32
click at [314, 129] on input "Recommended location San Bernardino, CA 92408" at bounding box center [316, 126] width 5 height 5
click at [346, 173] on label "Select a different location" at bounding box center [374, 160] width 137 height 25
click at [319, 163] on input "Select a different location" at bounding box center [316, 160] width 5 height 5
radio input "true"
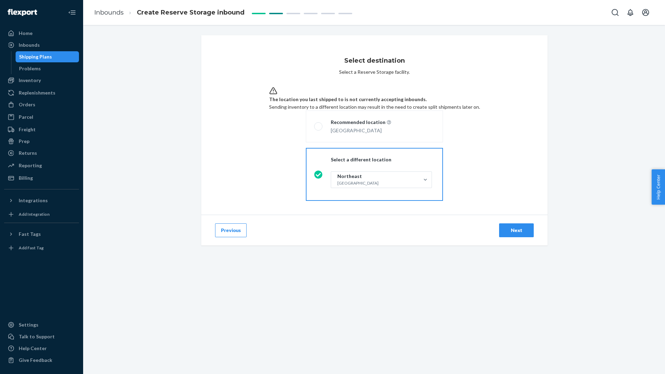
click at [519, 234] on div "Next" at bounding box center [516, 230] width 23 height 7
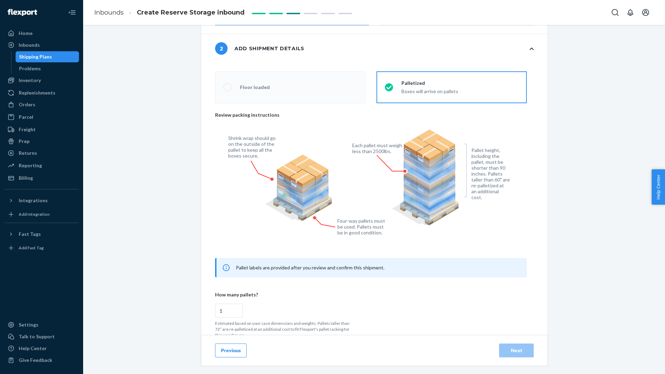
scroll to position [231, 0]
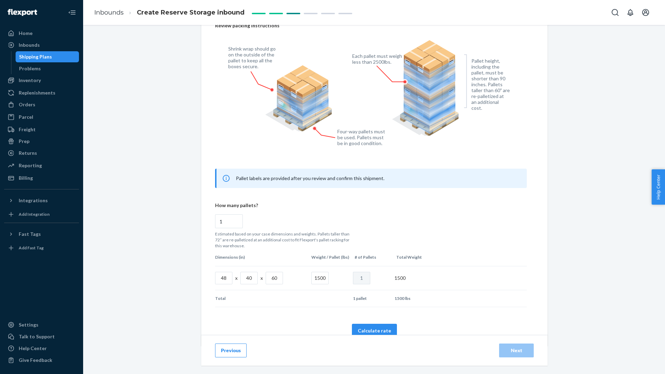
click at [275, 283] on input "60" at bounding box center [274, 278] width 17 height 12
radio input "false"
type input "4"
radio input "false"
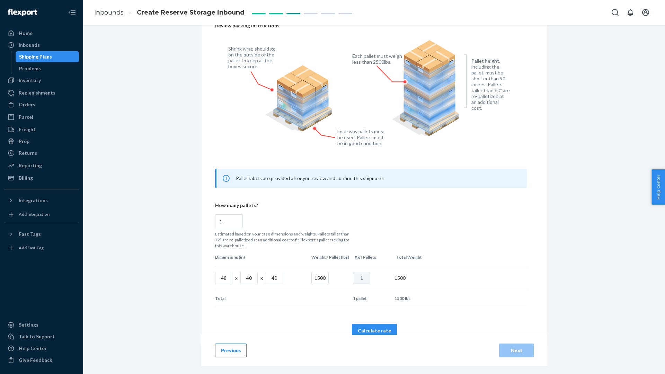
type input "40"
click at [324, 282] on input "1500" at bounding box center [320, 278] width 17 height 12
radio input "false"
type input "6"
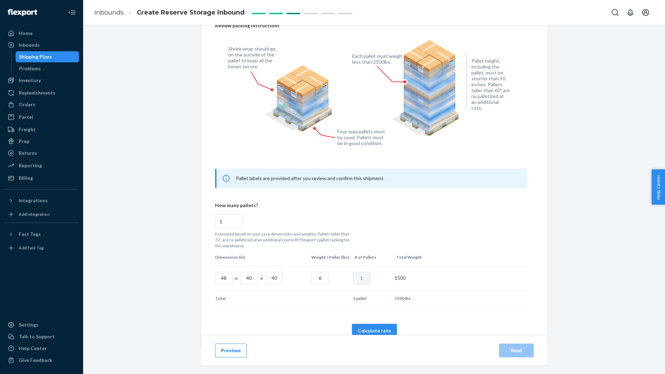
radio input "false"
type input "60"
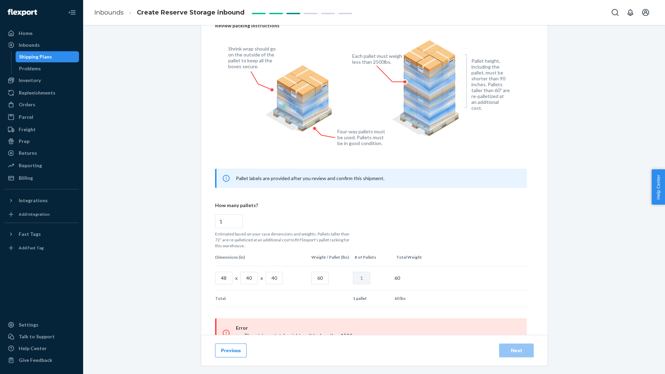
radio input "false"
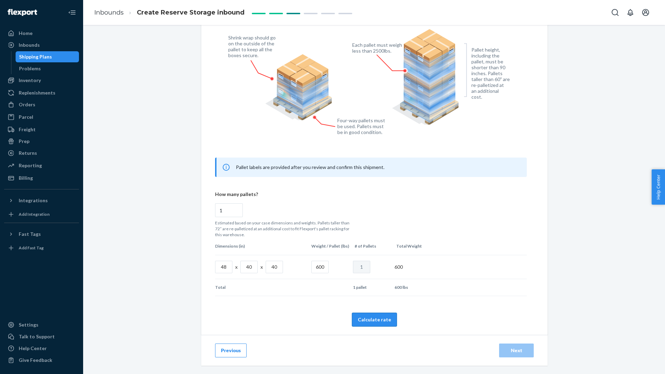
scroll to position [248, 0]
type input "600"
click at [373, 320] on button "Calculate rate" at bounding box center [374, 320] width 45 height 14
radio input "false"
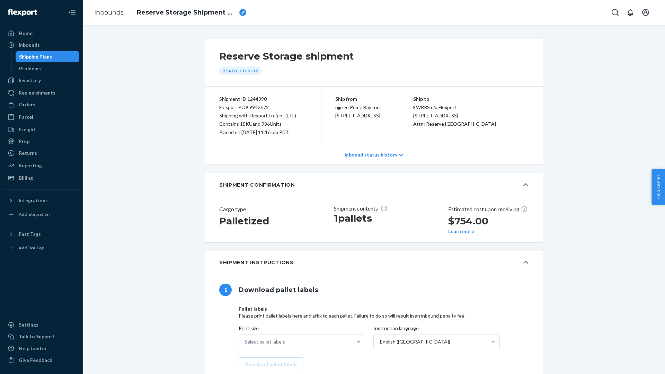
click at [37, 54] on div "Shipping Plans" at bounding box center [35, 56] width 33 height 7
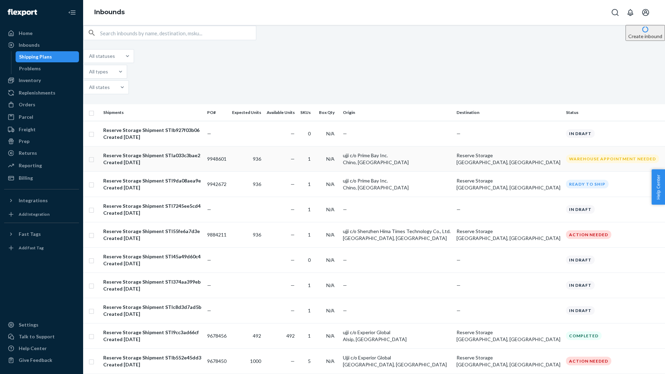
click at [187, 152] on div "Reserve Storage Shipment STIa033c3bae2" at bounding box center [151, 155] width 97 height 7
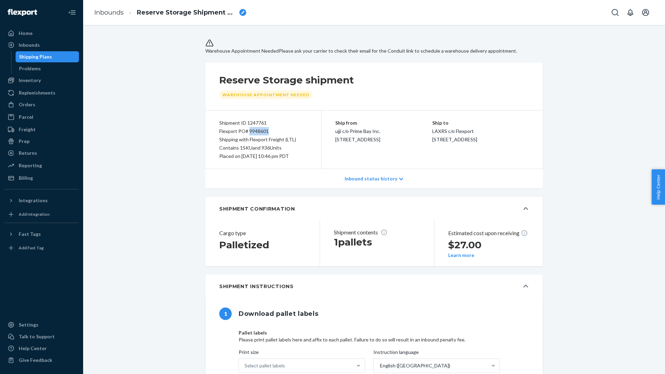
drag, startPoint x: 269, startPoint y: 141, endPoint x: 250, endPoint y: 142, distance: 18.4
click at [250, 136] on div "Flexport PO# 9948601" at bounding box center [263, 131] width 88 height 8
drag, startPoint x: 296, startPoint y: 153, endPoint x: 277, endPoint y: 152, distance: 19.4
click at [277, 144] on div "Shipping with Flexport Freight (LTL)" at bounding box center [263, 140] width 88 height 8
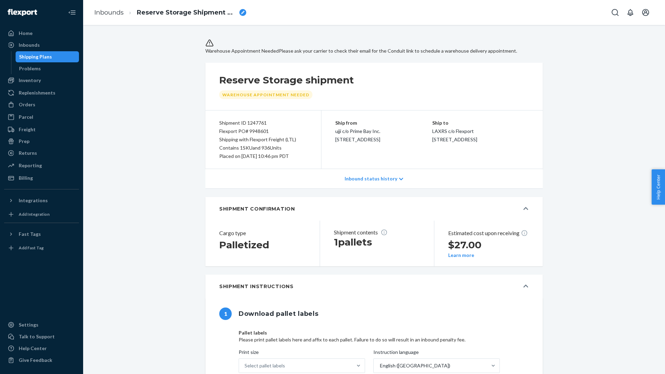
click at [287, 144] on div "Shipping with Flexport Freight (LTL)" at bounding box center [263, 140] width 88 height 8
drag, startPoint x: 297, startPoint y: 148, endPoint x: 272, endPoint y: 150, distance: 25.7
click at [272, 144] on div "Shipping with Flexport Freight (LTL)" at bounding box center [263, 140] width 88 height 8
click at [336, 54] on span "Please ask your carrier to check their email for the Conduit link to schedule a…" at bounding box center [398, 51] width 238 height 6
drag, startPoint x: 333, startPoint y: 56, endPoint x: 358, endPoint y: 55, distance: 25.7
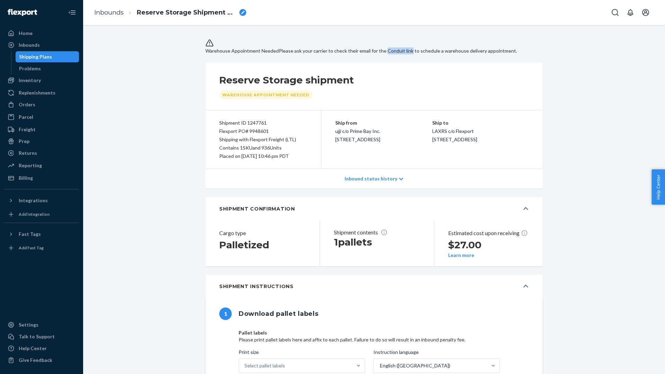
click at [358, 54] on span "Please ask your carrier to check their email for the Conduit link to schedule a…" at bounding box center [398, 51] width 238 height 6
copy span "Conduit link"
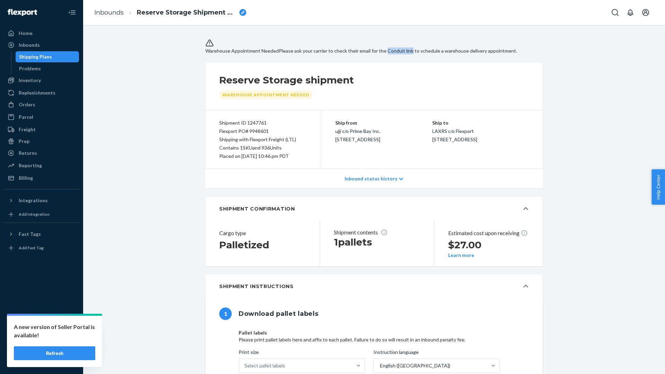
copy span "Conduit link"
